Goal: Transaction & Acquisition: Purchase product/service

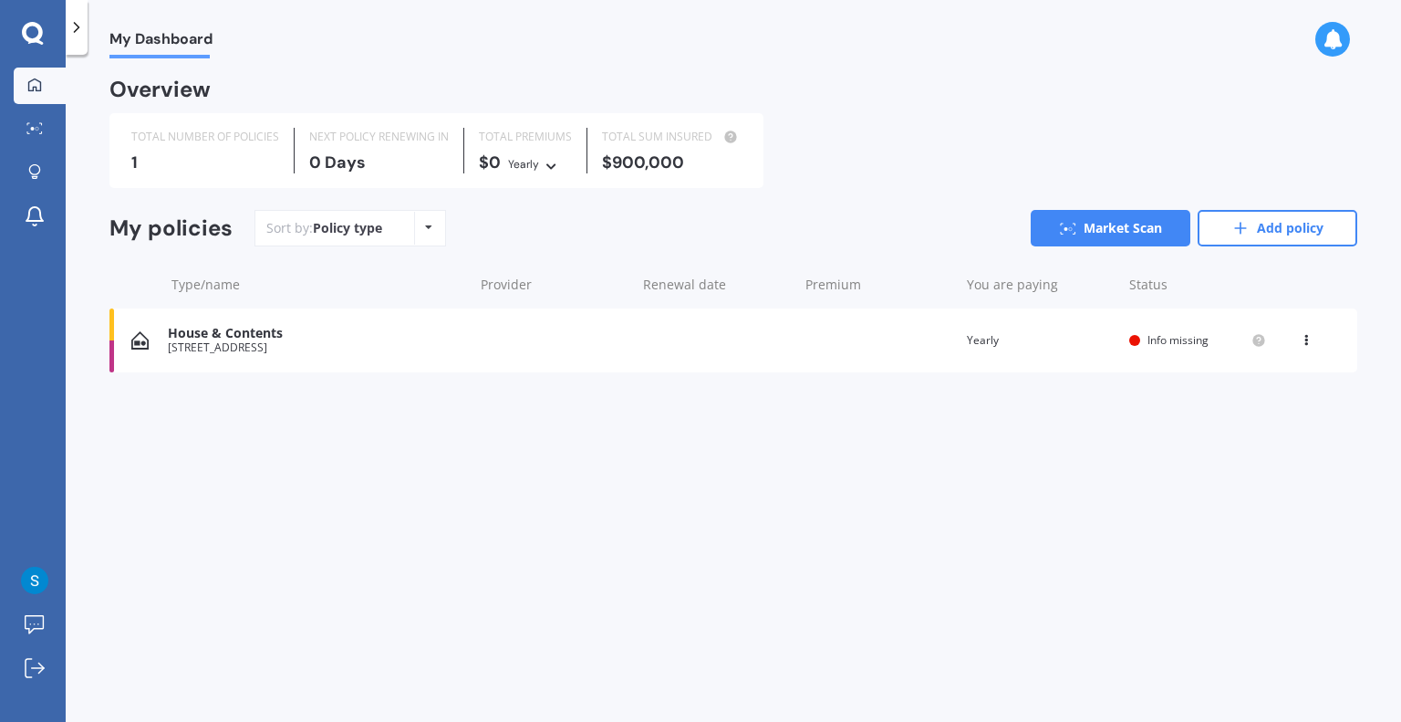
click at [232, 168] on div "1" at bounding box center [205, 162] width 148 height 18
click at [314, 356] on div "House & Contents [STREET_ADDRESS] date Premium You are paying Yearly Status Inf…" at bounding box center [733, 340] width 1248 height 64
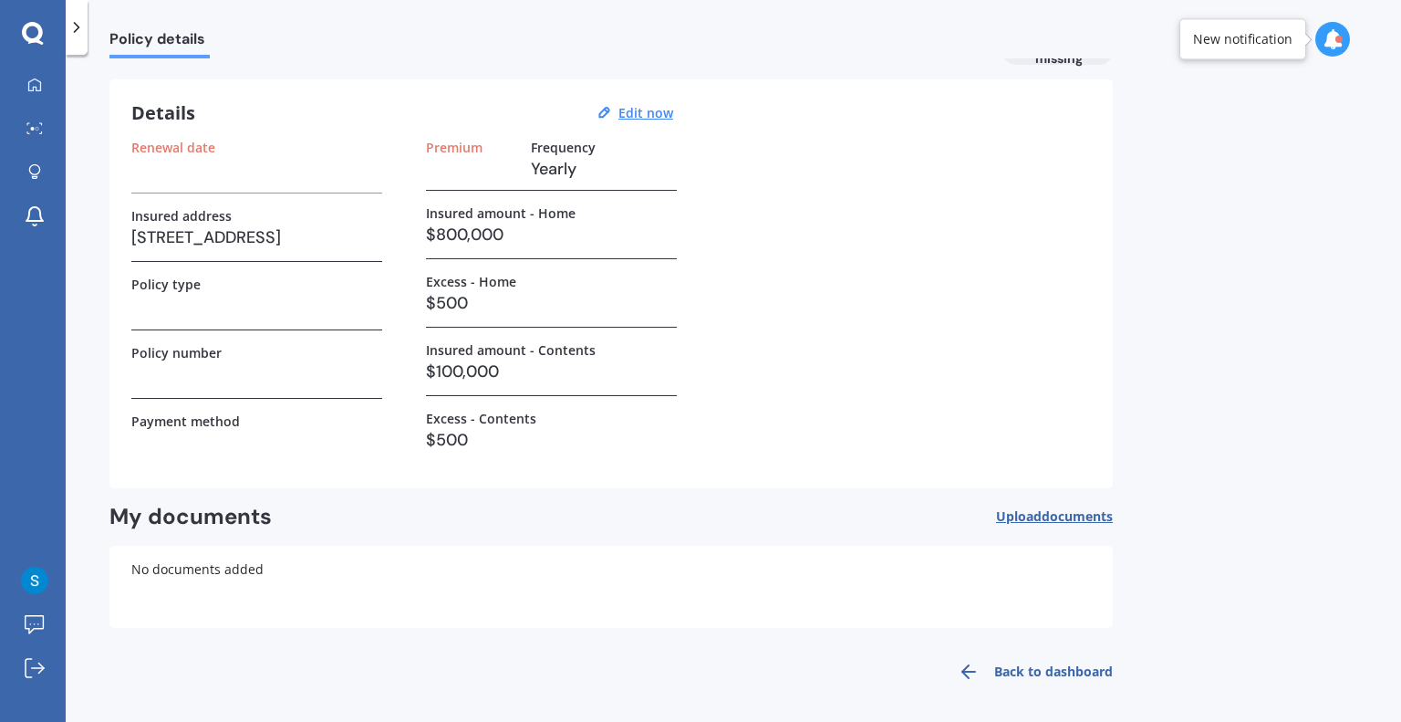
scroll to position [46, 0]
click at [644, 105] on u "Edit now" at bounding box center [646, 109] width 55 height 17
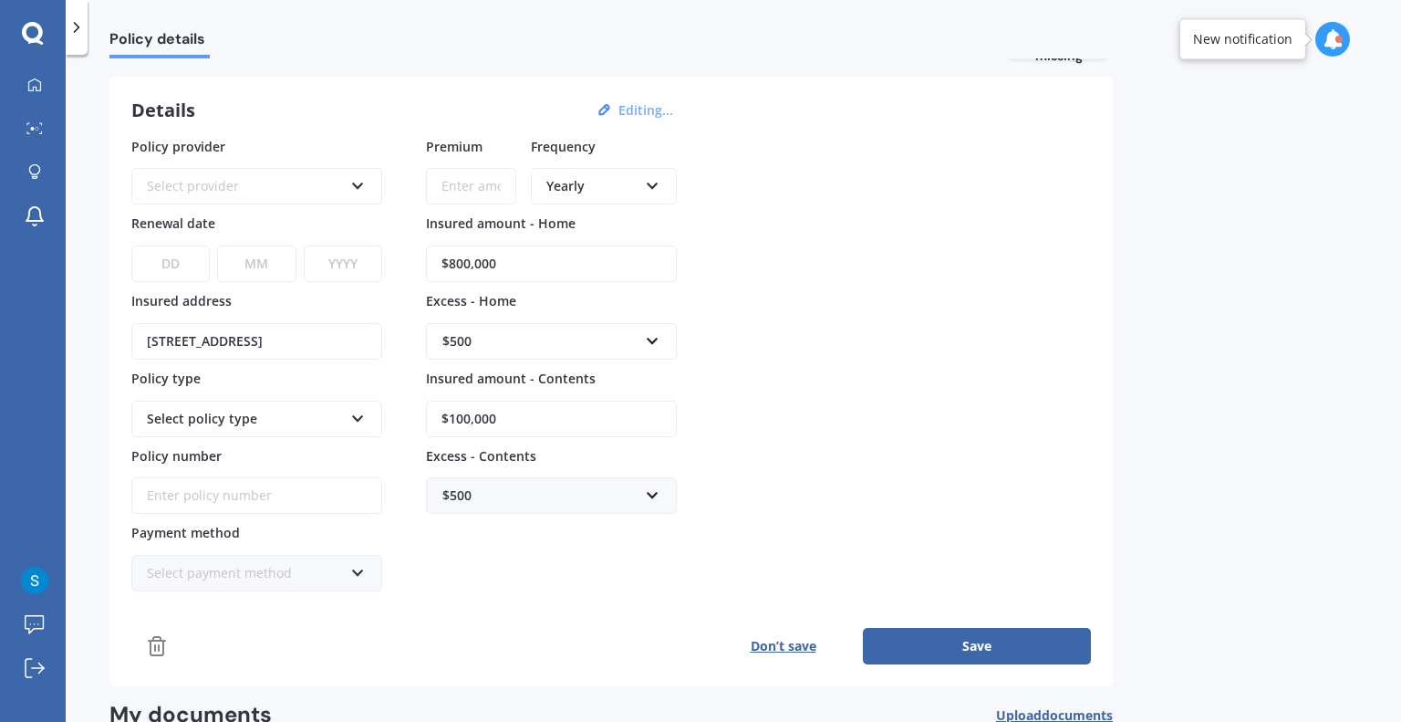
click at [960, 636] on button "Save" at bounding box center [977, 646] width 228 height 36
click at [302, 185] on div "Select provider" at bounding box center [248, 186] width 189 height 20
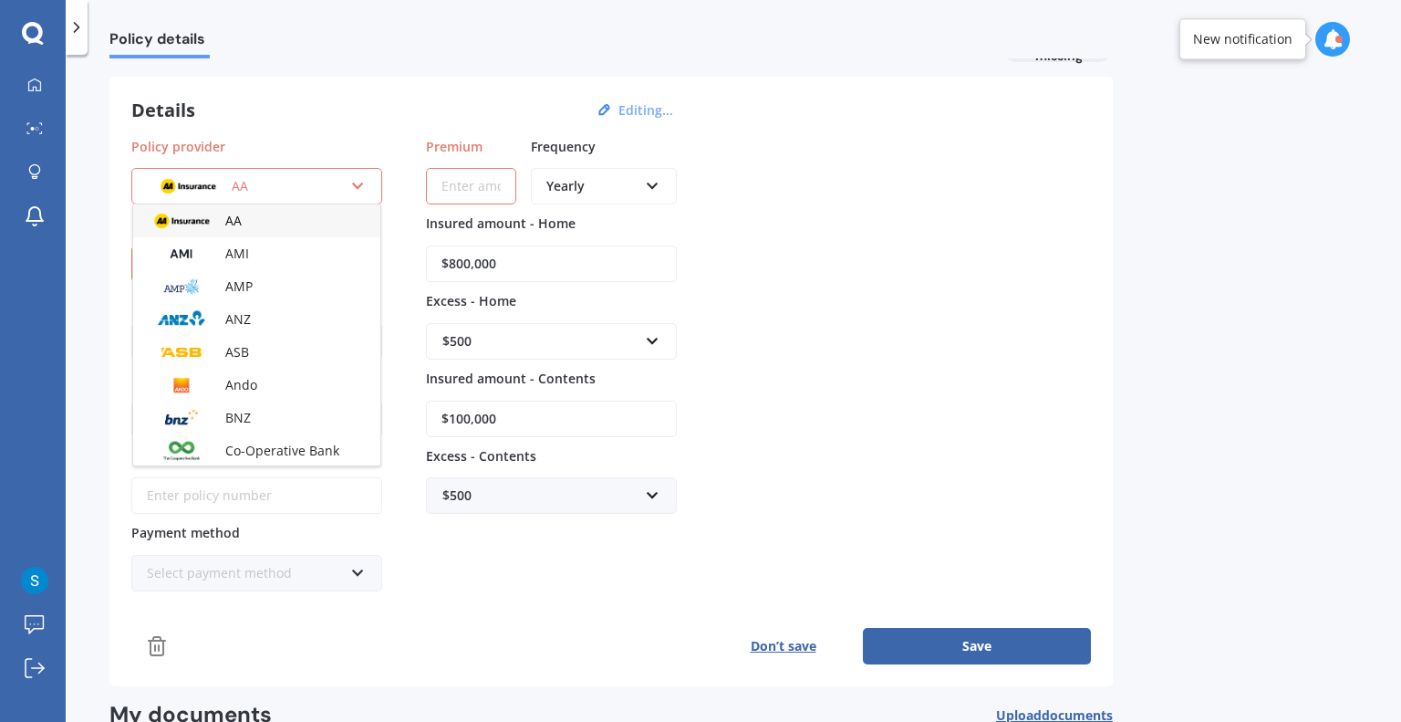
click at [392, 73] on div "House & Contents insurance Info missing Details Editing... Policy provider AA A…" at bounding box center [611, 463] width 1004 height 857
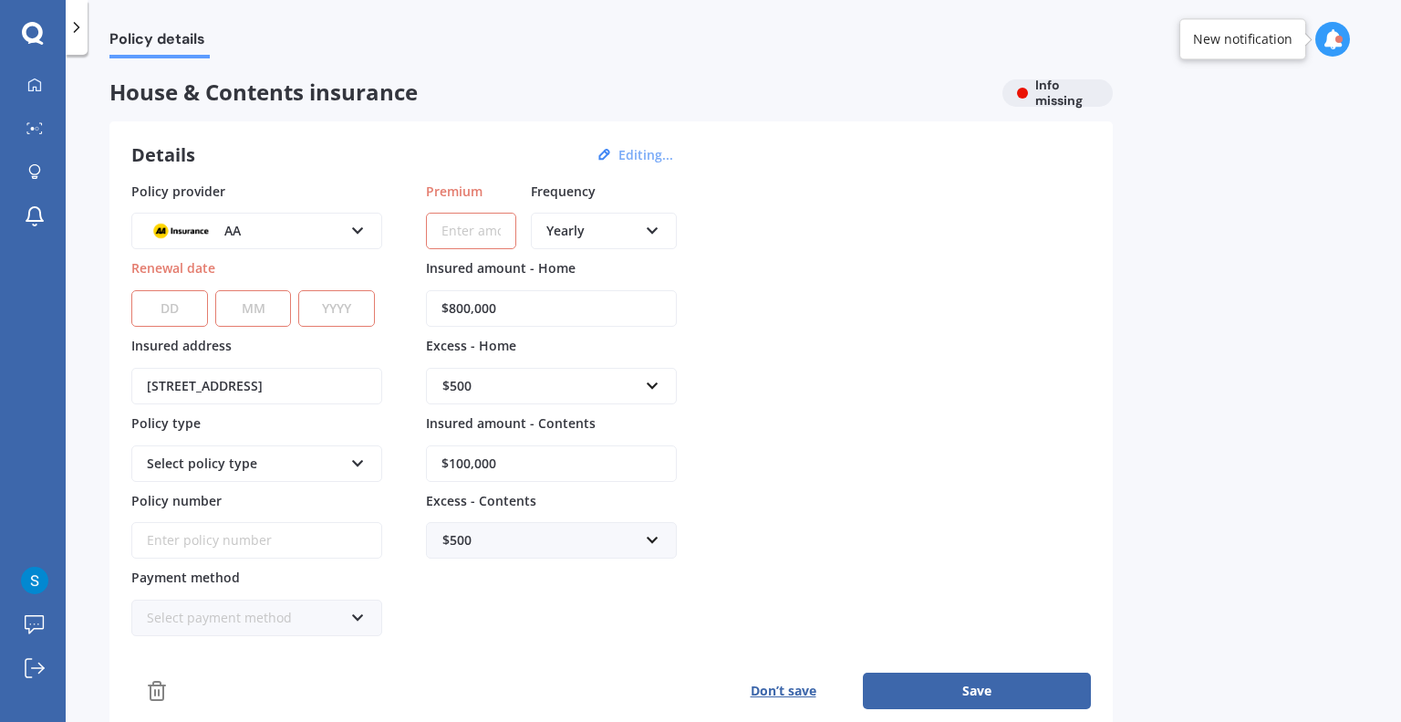
scroll to position [2, 0]
click at [760, 672] on button "Don’t save" at bounding box center [783, 690] width 160 height 36
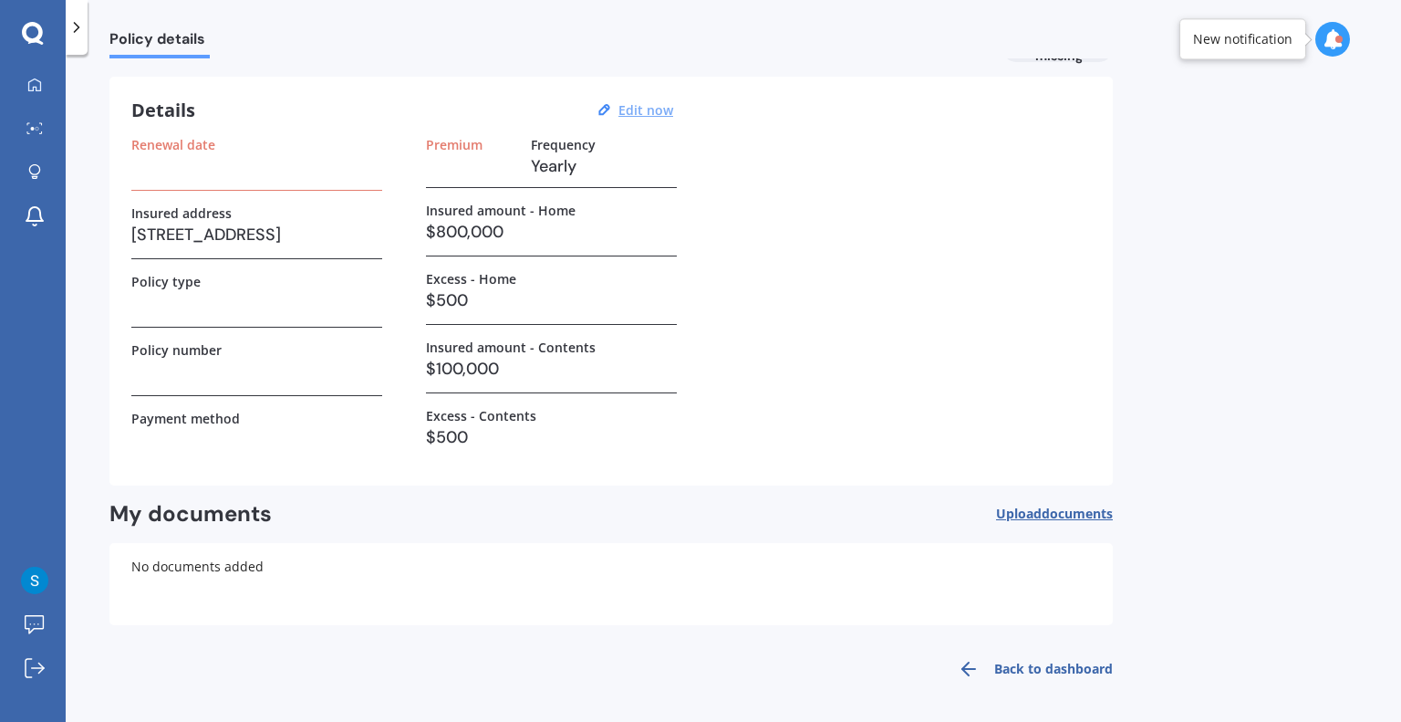
scroll to position [0, 0]
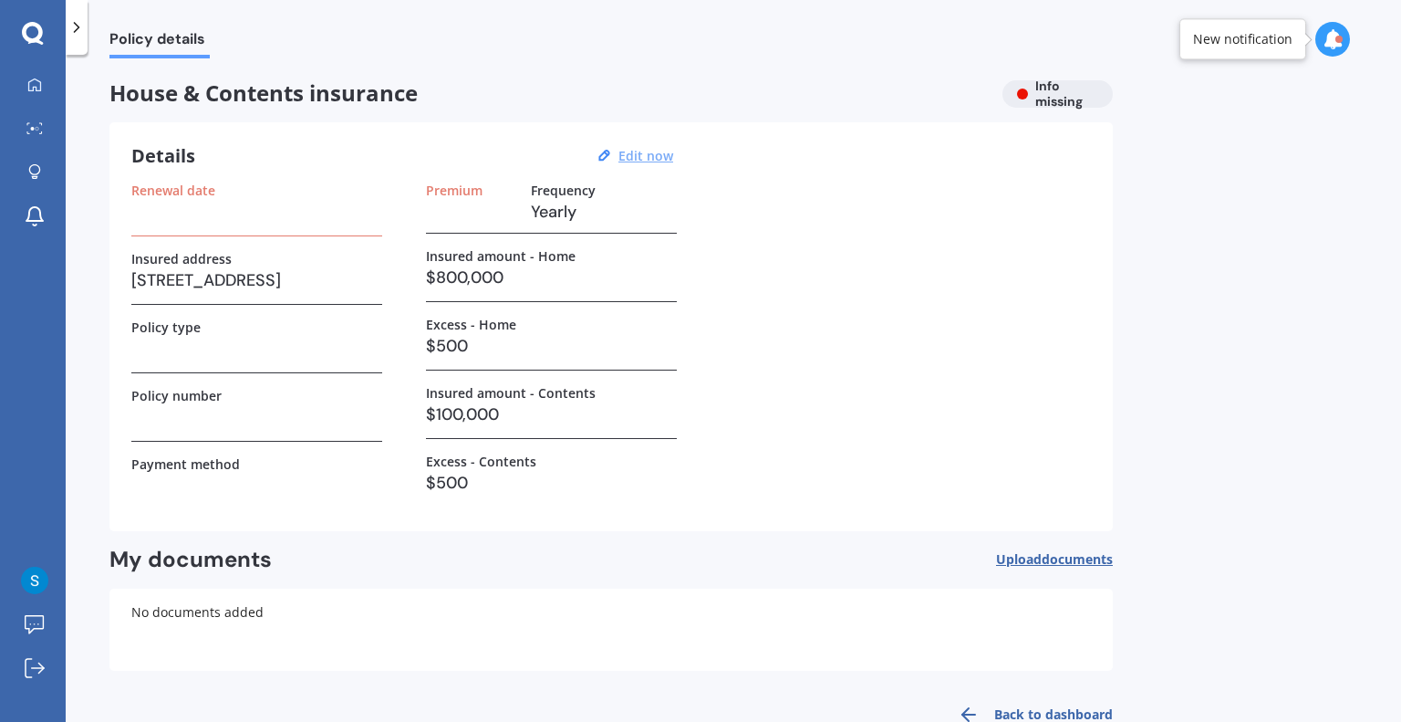
click at [84, 29] on icon at bounding box center [77, 27] width 18 height 18
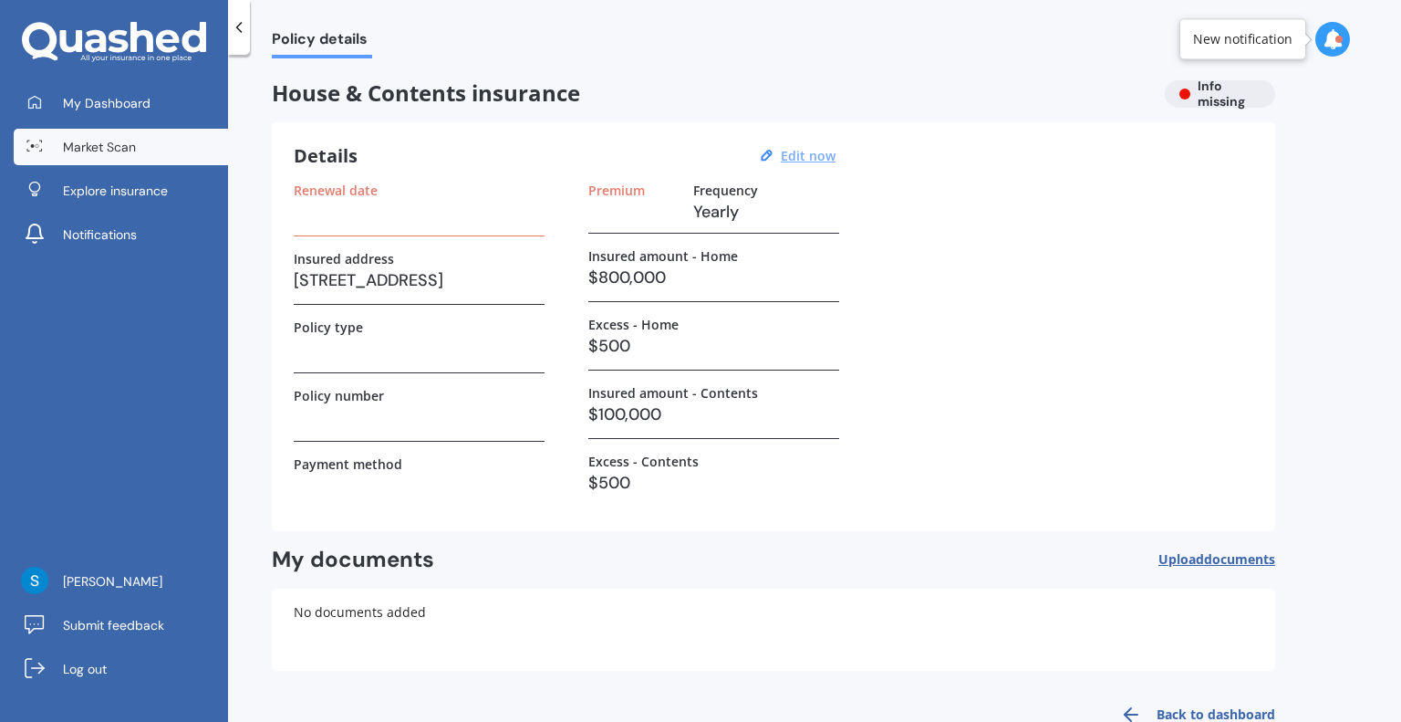
click at [120, 151] on span "Market Scan" at bounding box center [99, 147] width 73 height 18
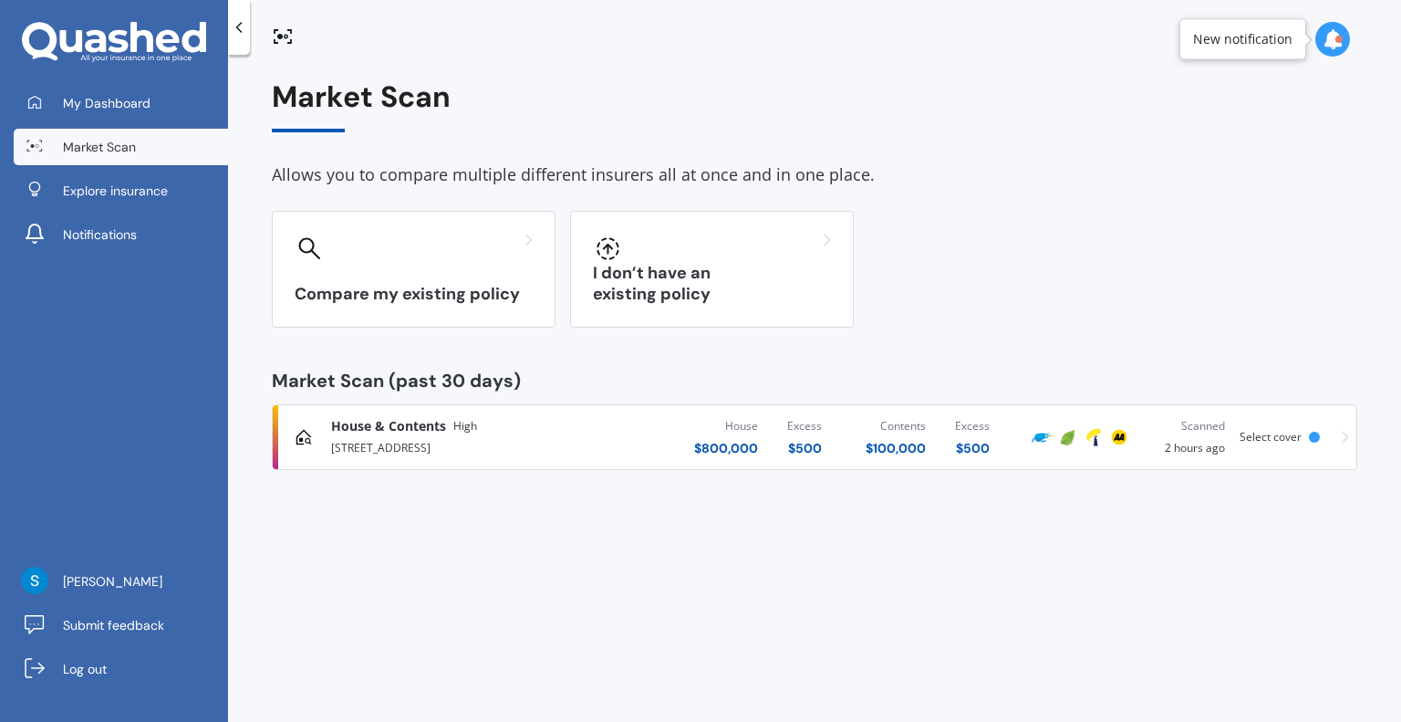
click at [1303, 428] on div "House & Contents High [STREET_ADDRESS][GEOGRAPHIC_DATA] $ 800,000 Excess $ 500 …" at bounding box center [814, 437] width 1069 height 55
